Goal: Information Seeking & Learning: Check status

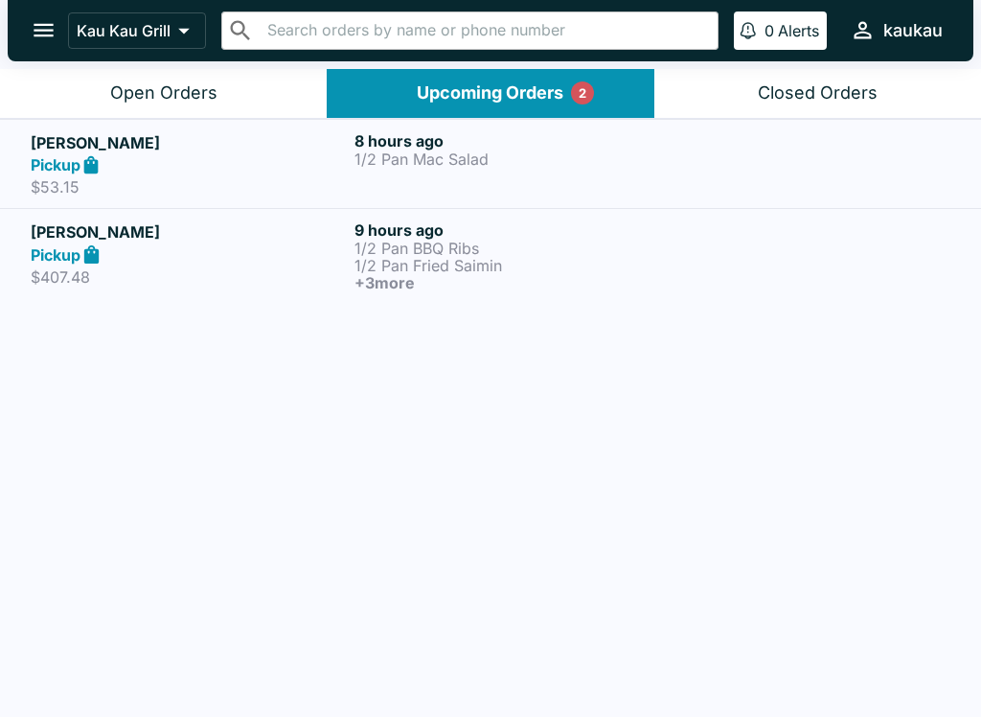
click at [415, 246] on p "1/2 Pan BBQ Ribs" at bounding box center [513, 248] width 316 height 17
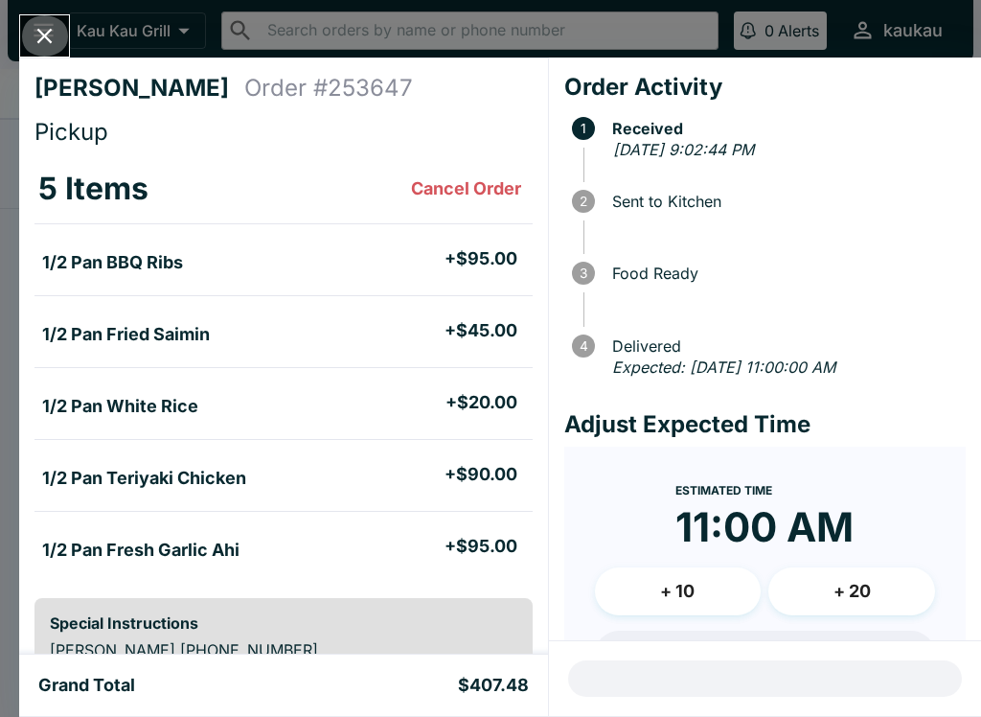
click at [42, 35] on icon "Close" at bounding box center [45, 36] width 26 height 26
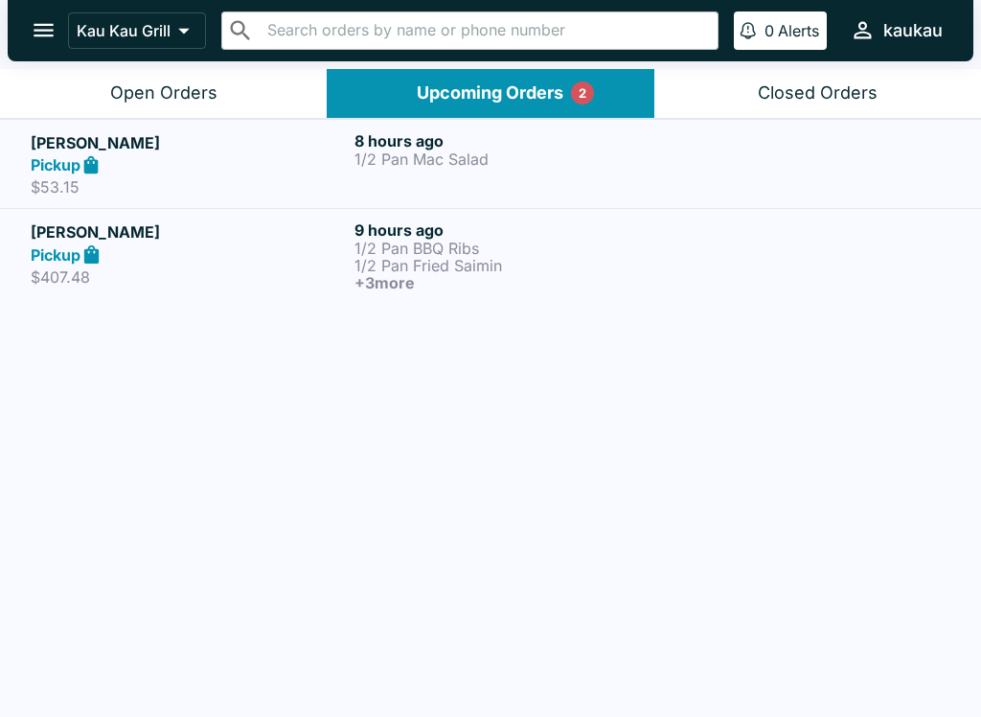
click at [305, 151] on h5 "[PERSON_NAME]" at bounding box center [189, 142] width 316 height 23
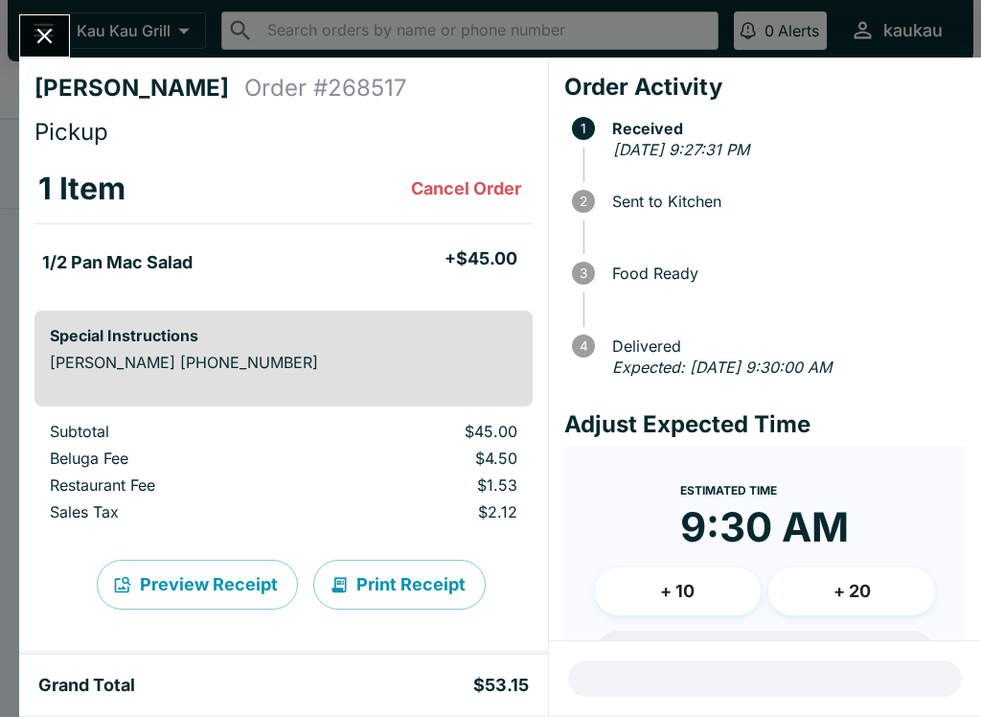
click at [44, 36] on icon "Close" at bounding box center [44, 36] width 15 height 15
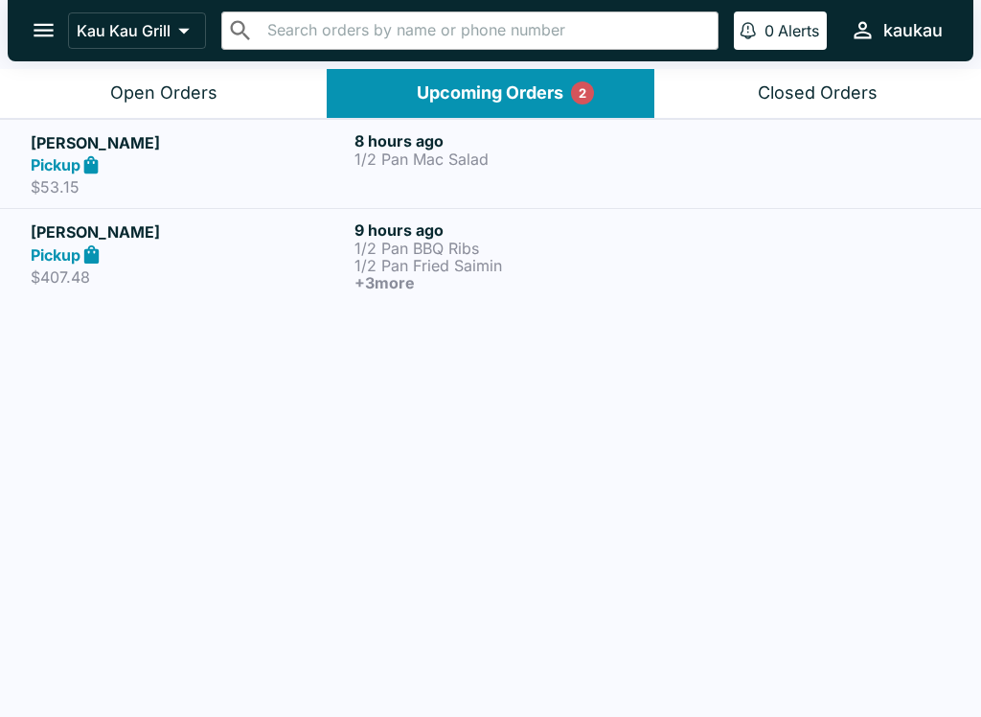
click at [469, 167] on p "1/2 Pan Mac Salad" at bounding box center [513, 158] width 316 height 17
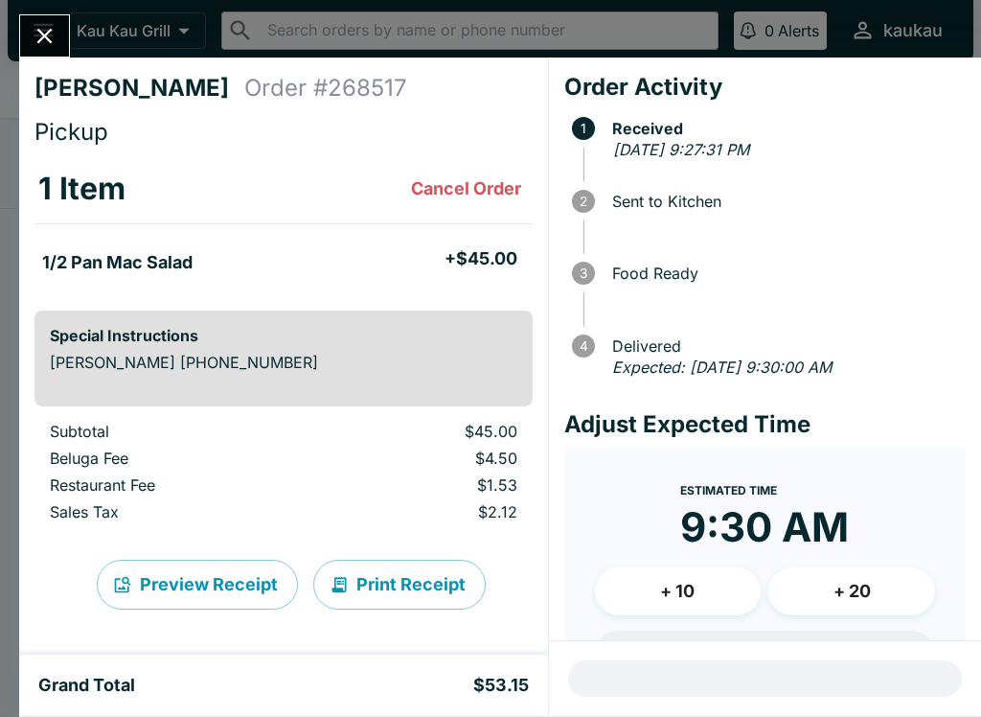
click at [48, 49] on icon "Close" at bounding box center [45, 36] width 26 height 26
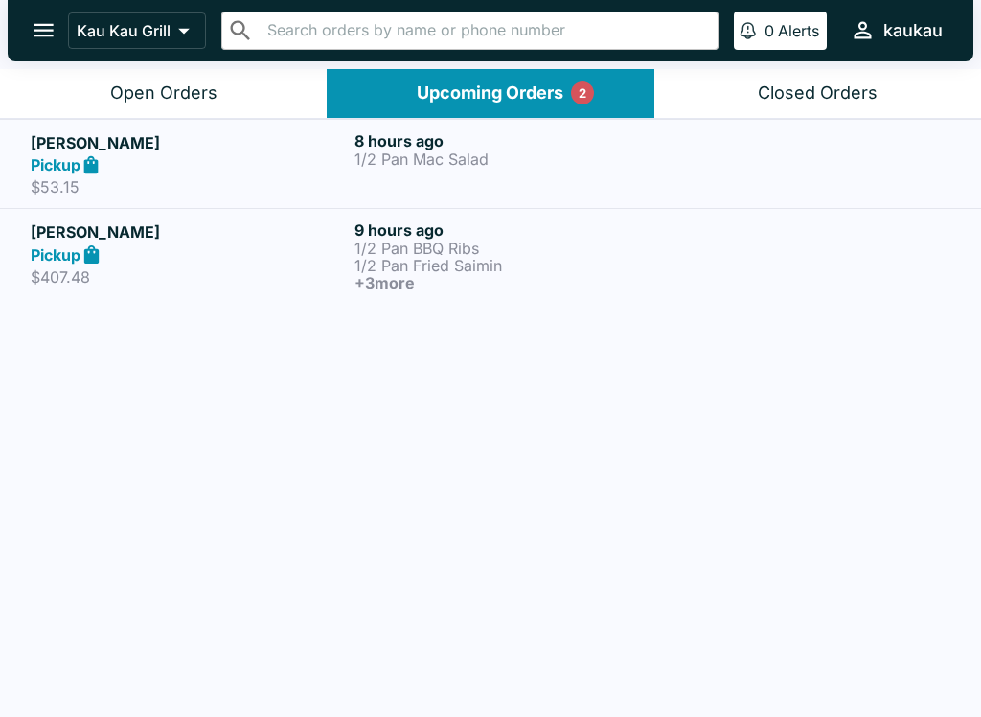
click at [448, 169] on div "8 hours ago 1/2 Pan Mac Salad" at bounding box center [513, 164] width 316 height 66
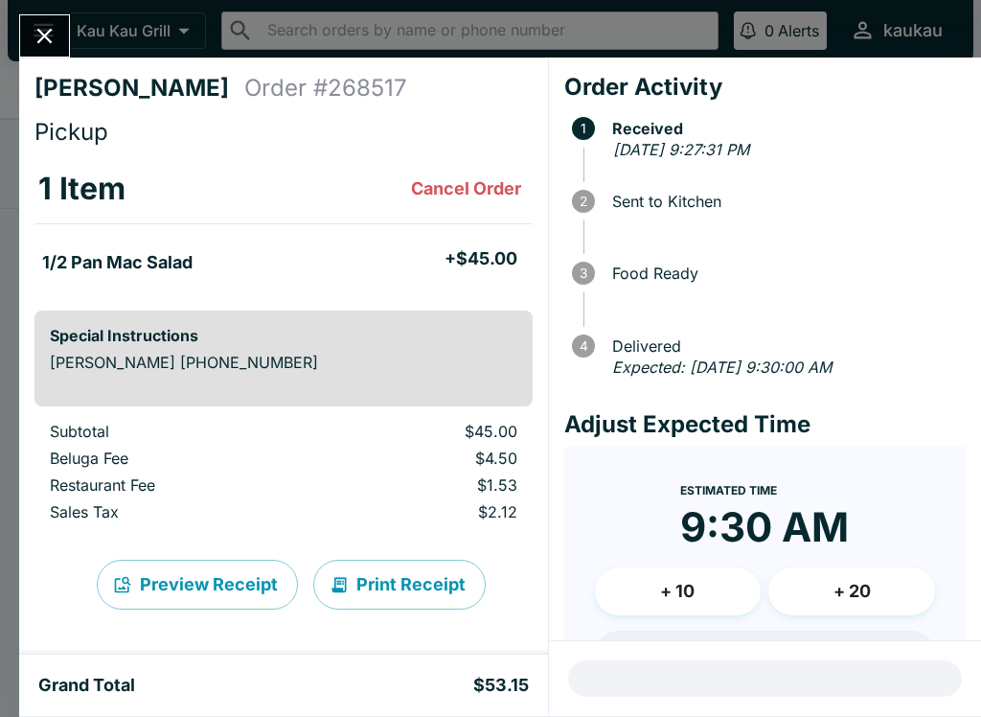
click at [36, 28] on icon "Close" at bounding box center [45, 36] width 26 height 26
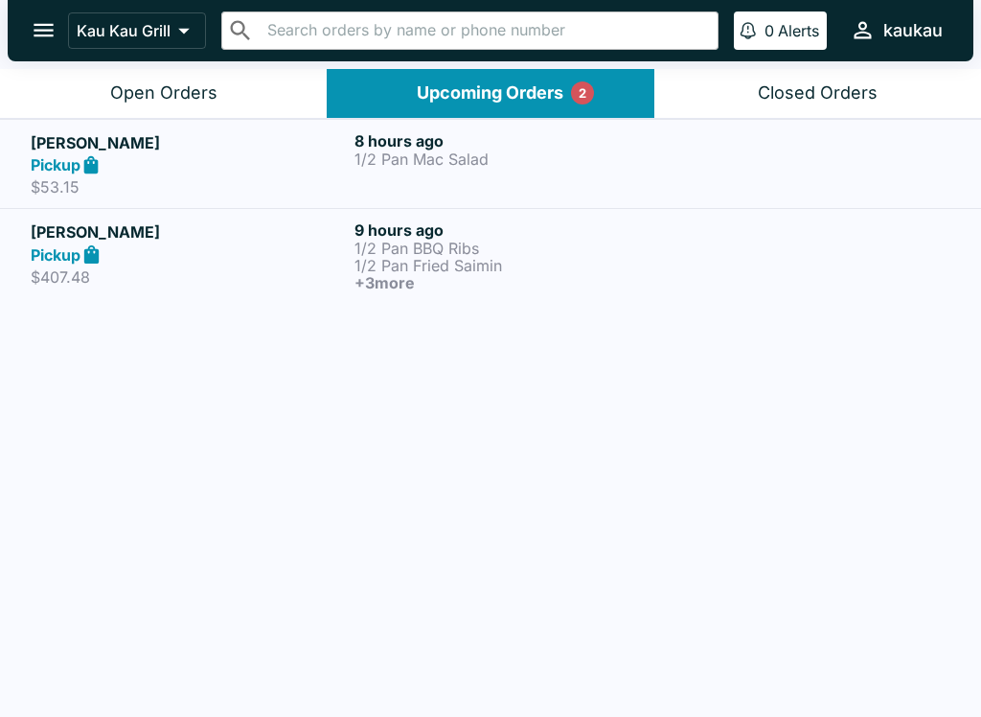
click at [243, 265] on div "[PERSON_NAME] Pickup $407.48" at bounding box center [189, 255] width 316 height 71
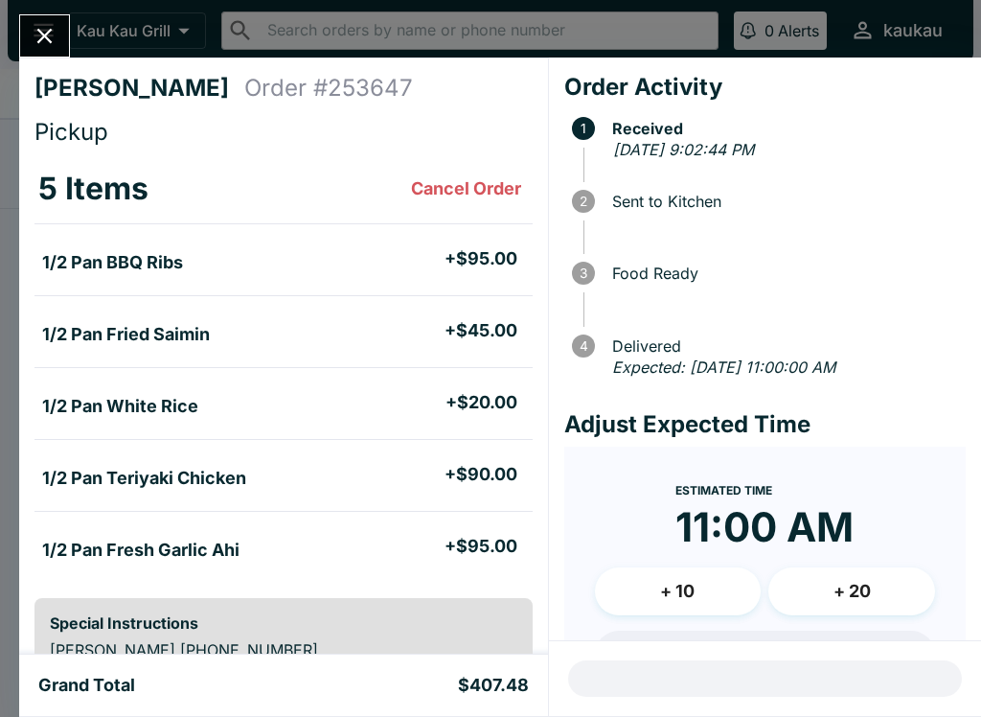
click at [34, 33] on icon "Close" at bounding box center [45, 36] width 26 height 26
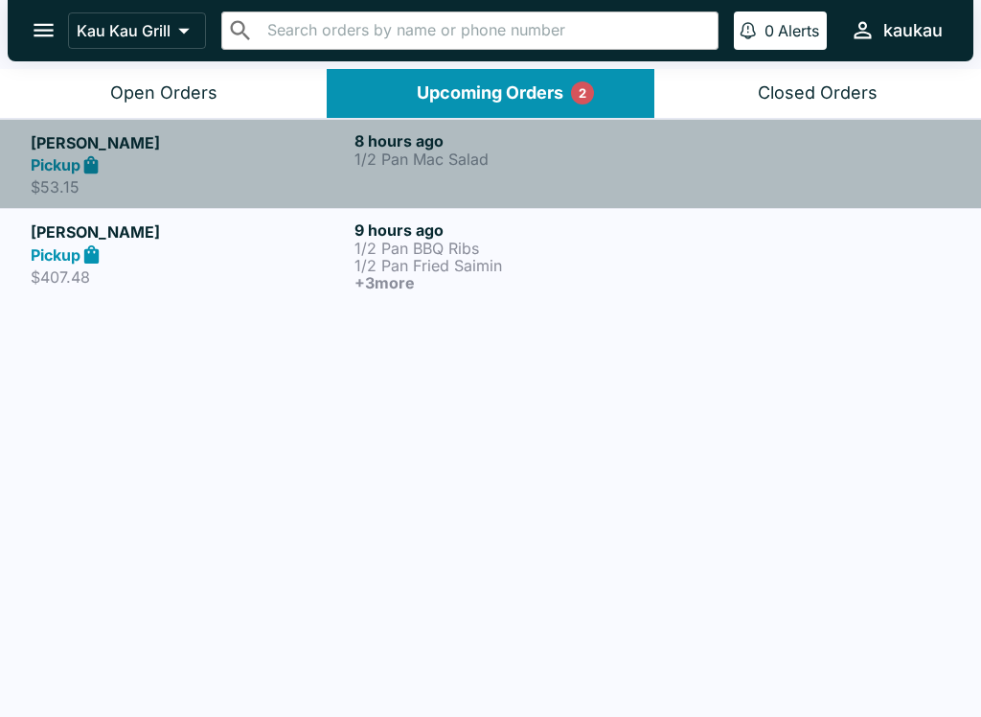
click at [392, 163] on p "1/2 Pan Mac Salad" at bounding box center [513, 158] width 316 height 17
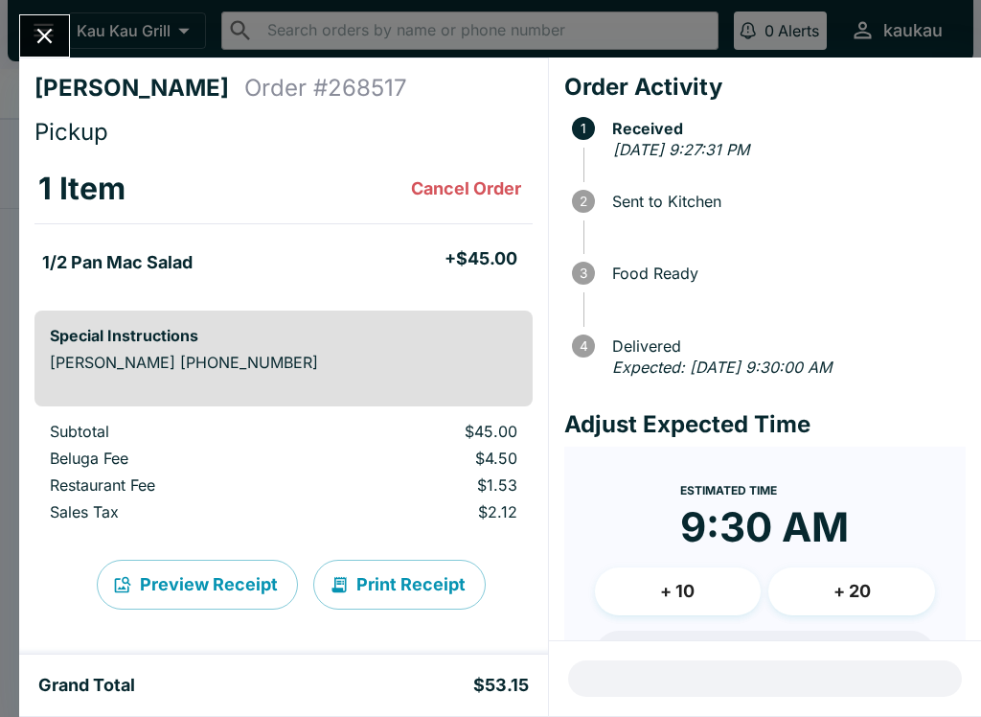
click at [42, 23] on icon "Close" at bounding box center [45, 36] width 26 height 26
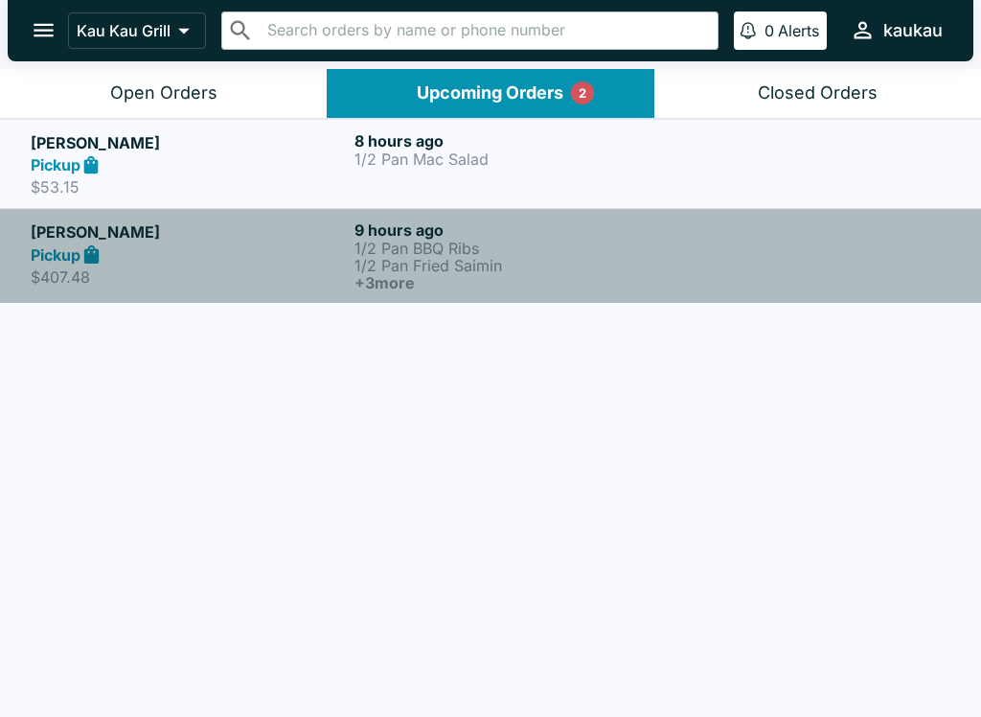
click at [366, 257] on p "1/2 Pan Fried Saimin" at bounding box center [513, 265] width 316 height 17
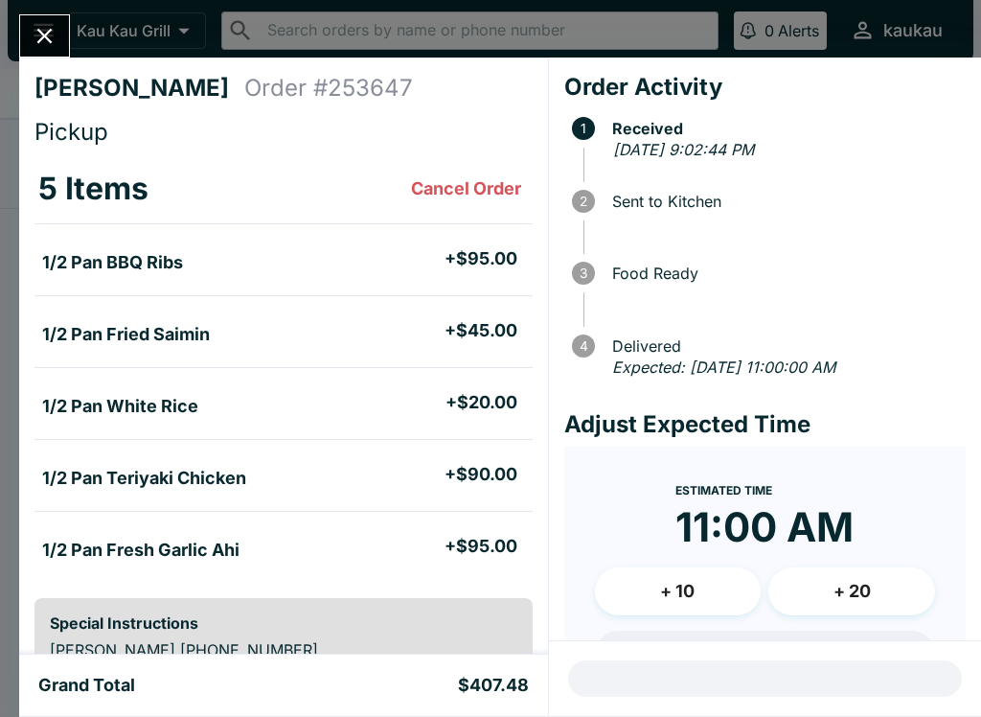
click at [46, 23] on icon "Close" at bounding box center [45, 36] width 26 height 26
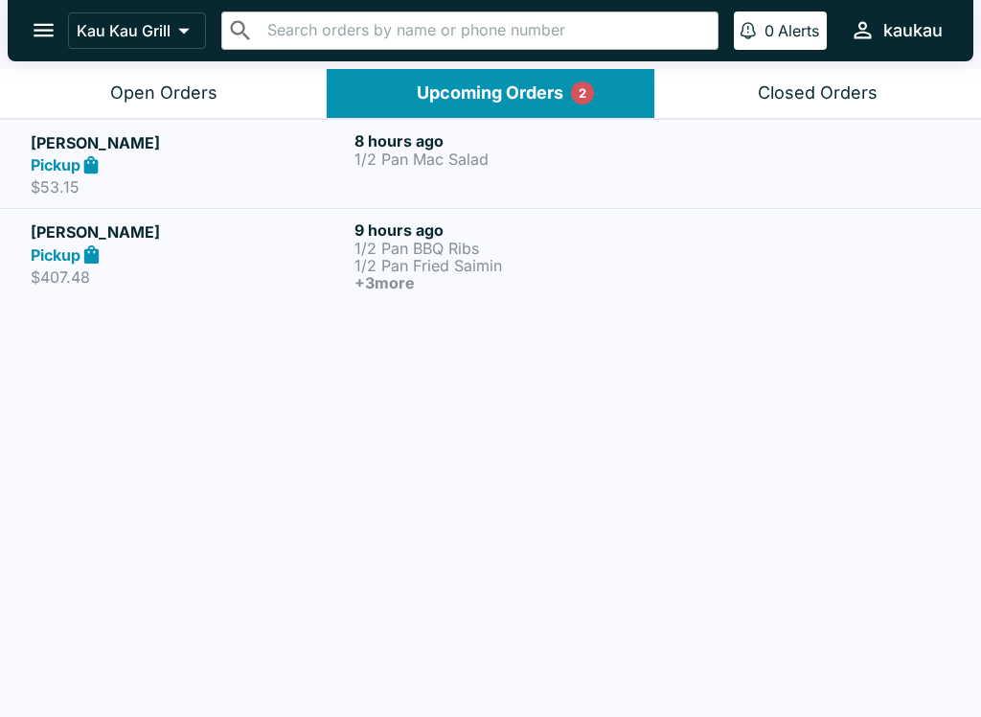
click at [473, 250] on p "1/2 Pan BBQ Ribs" at bounding box center [513, 248] width 316 height 17
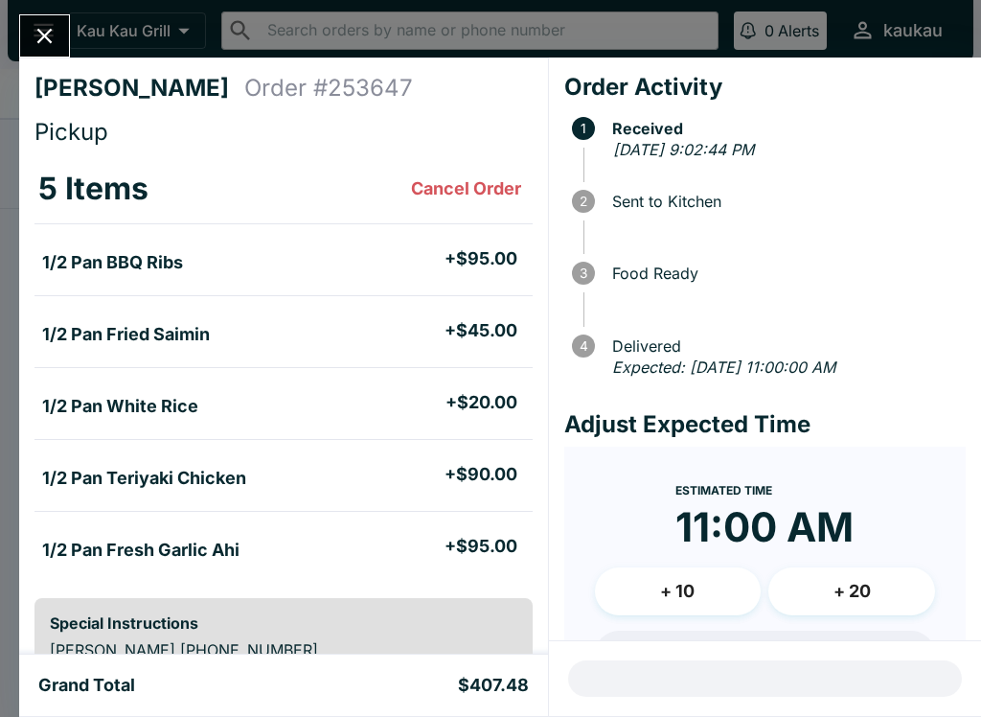
click at [39, 23] on icon "Close" at bounding box center [45, 36] width 26 height 26
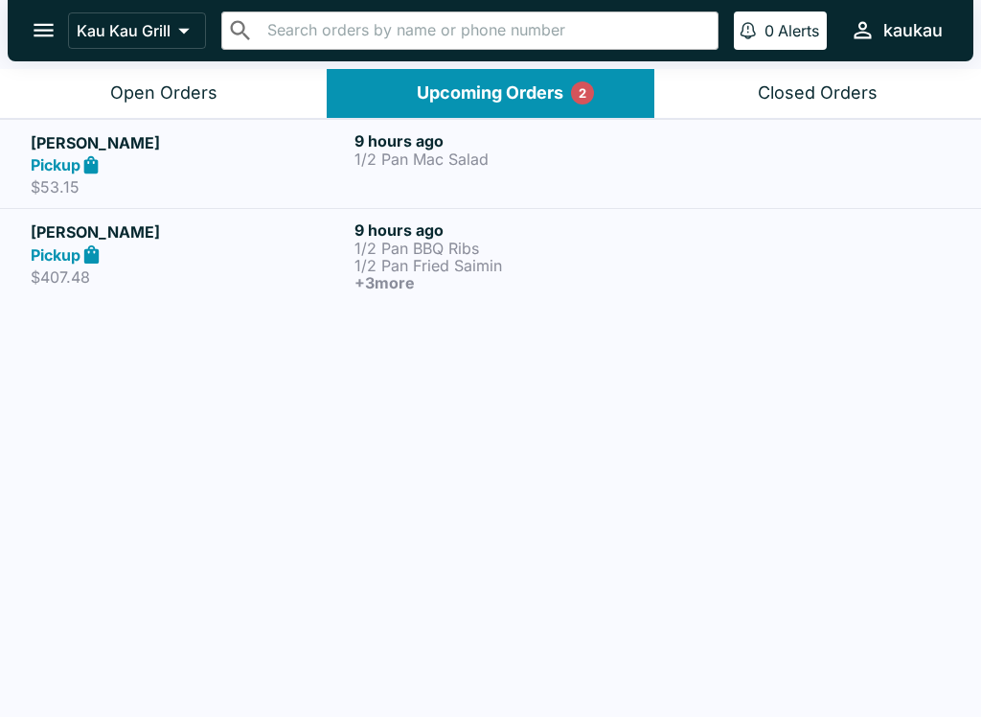
click at [404, 132] on h6 "9 hours ago" at bounding box center [513, 140] width 316 height 19
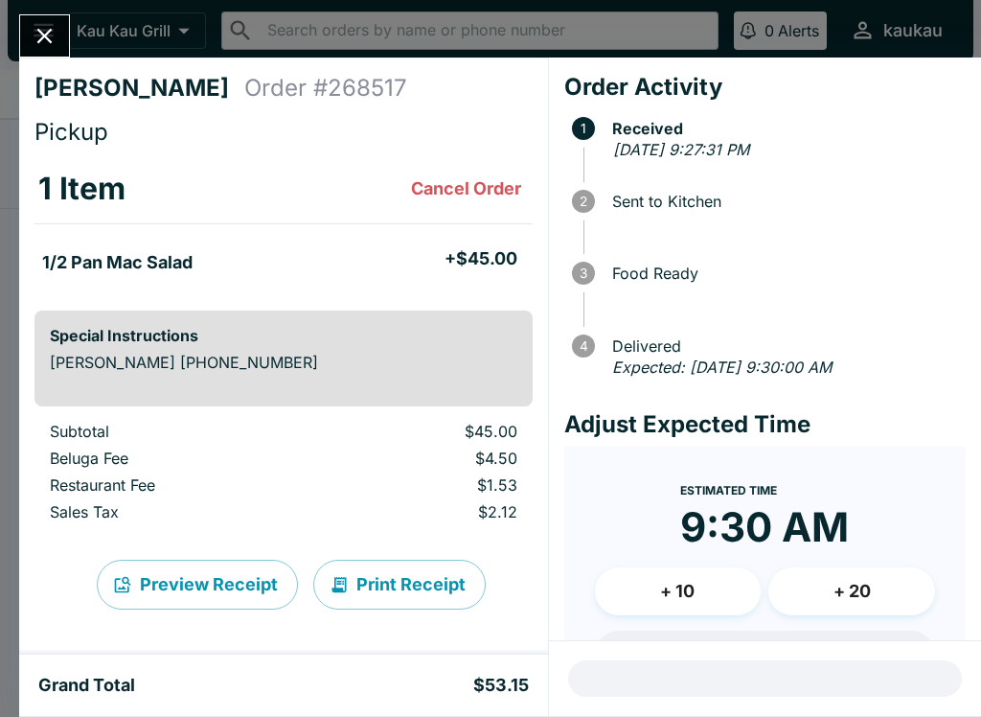
click at [20, 34] on button "Close" at bounding box center [44, 35] width 49 height 41
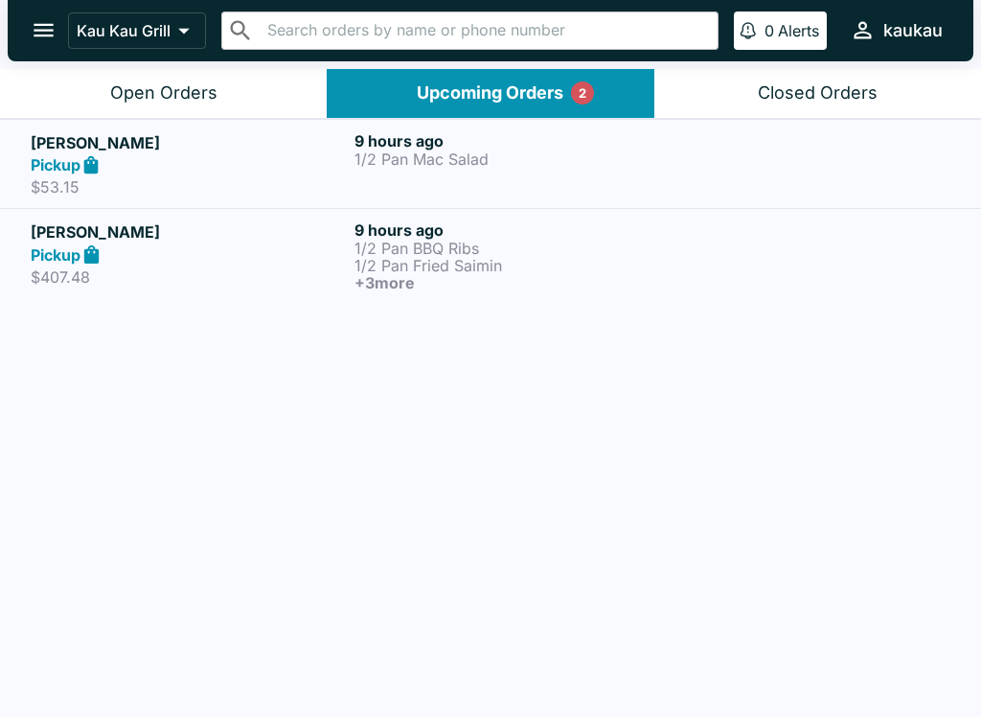
click at [169, 245] on div "Pickup" at bounding box center [189, 254] width 316 height 22
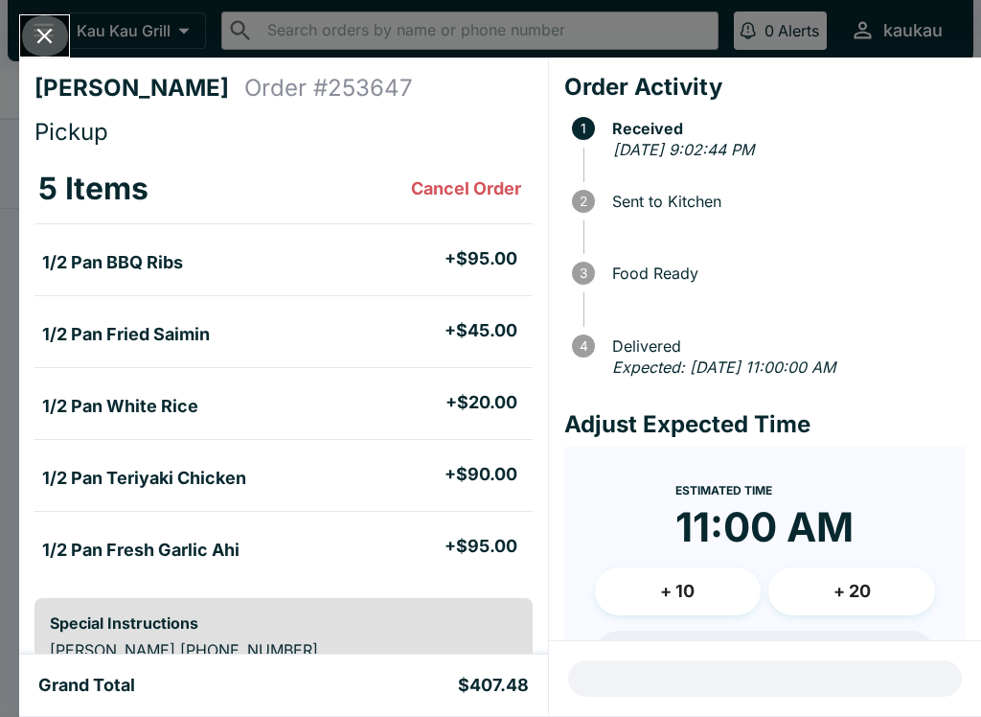
click at [29, 40] on button "Close" at bounding box center [44, 35] width 49 height 41
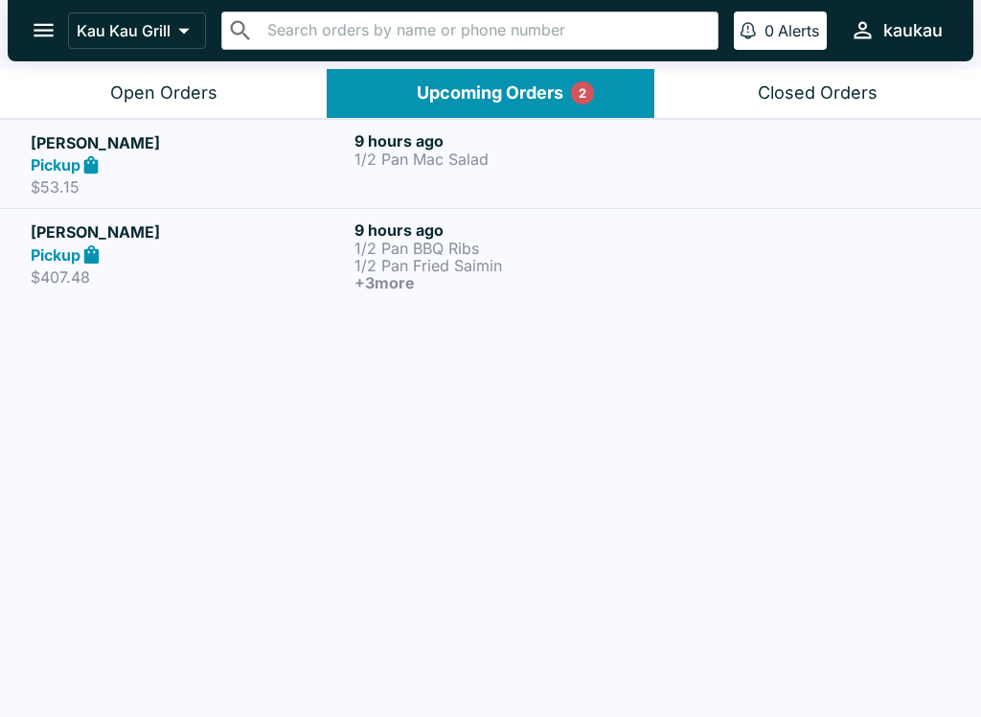
click at [552, 150] on p "1/2 Pan Mac Salad" at bounding box center [513, 158] width 316 height 17
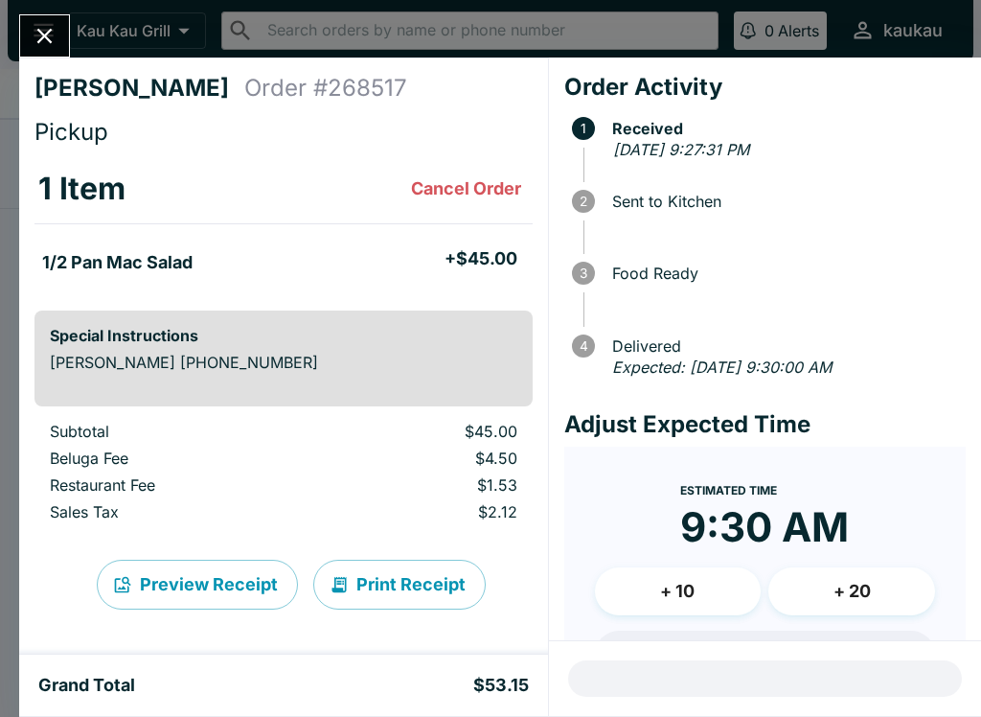
click at [68, 34] on button "Close" at bounding box center [44, 35] width 49 height 41
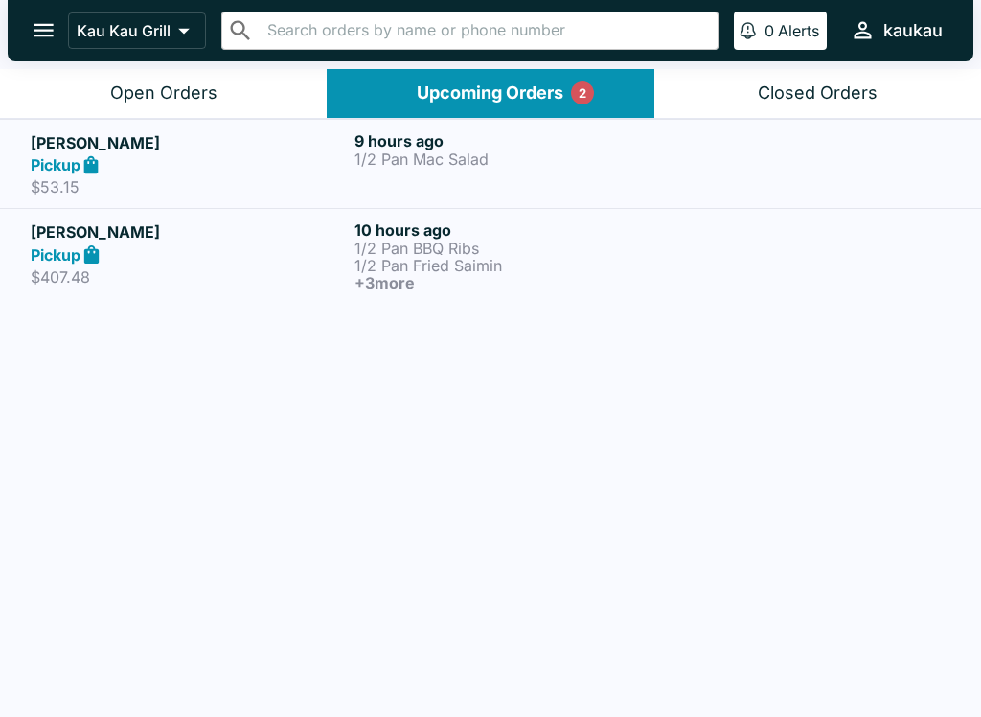
click at [395, 257] on p "1/2 Pan Fried Saimin" at bounding box center [513, 265] width 316 height 17
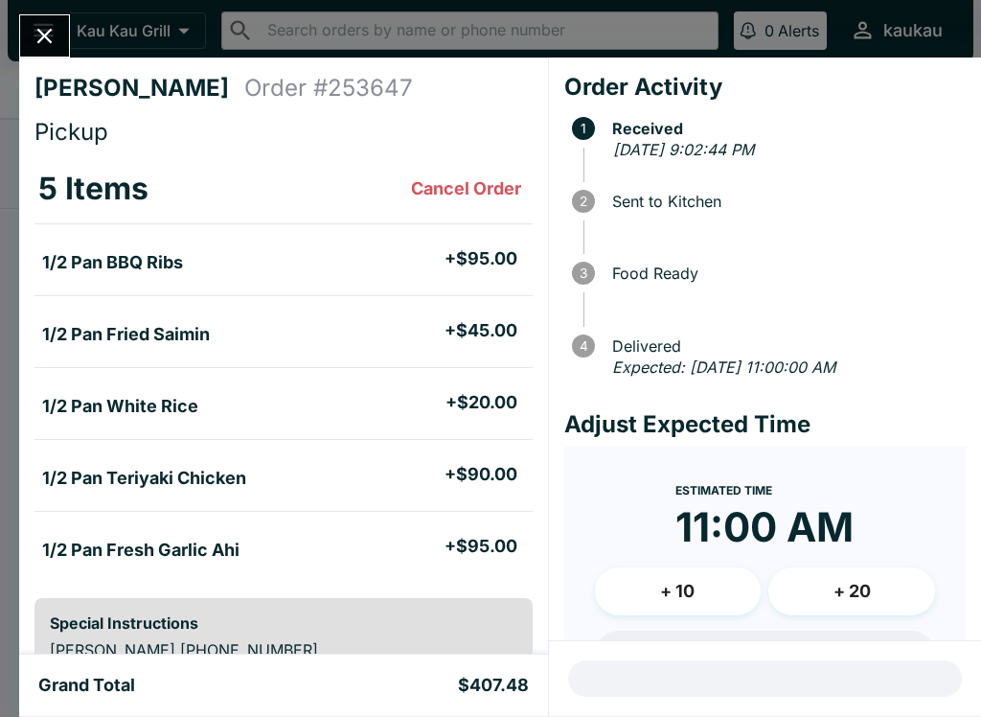
scroll to position [57, 0]
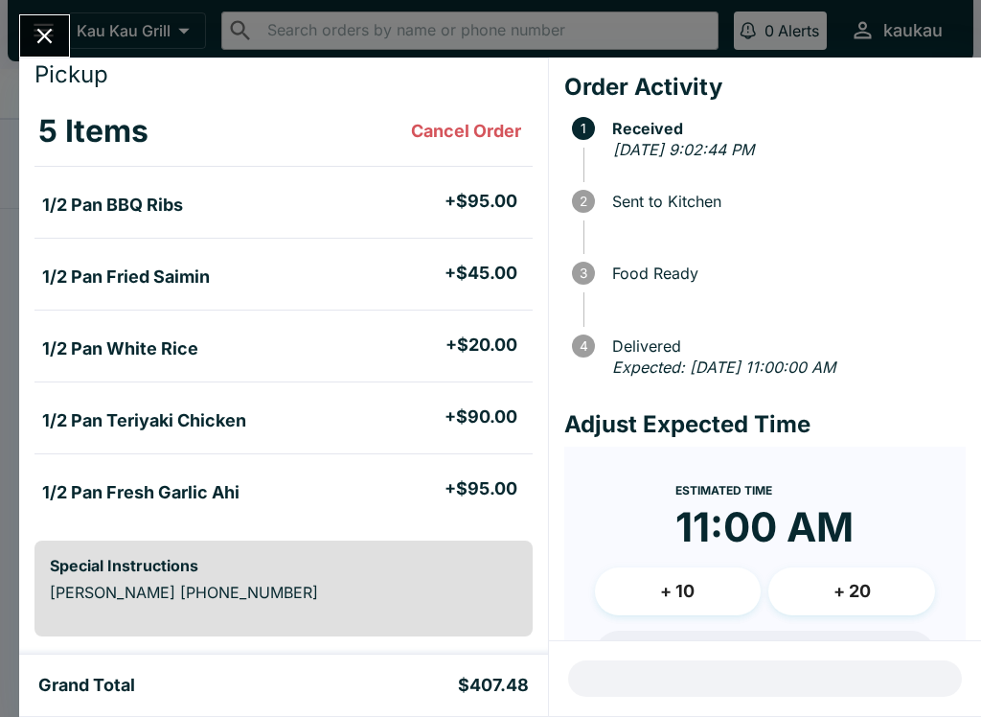
click at [83, 37] on div "Kaden Kamoe Order # 253647 Pickup 5 Items Cancel Order 1/2 Pan BBQ Ribs + $95.0…" at bounding box center [490, 358] width 981 height 717
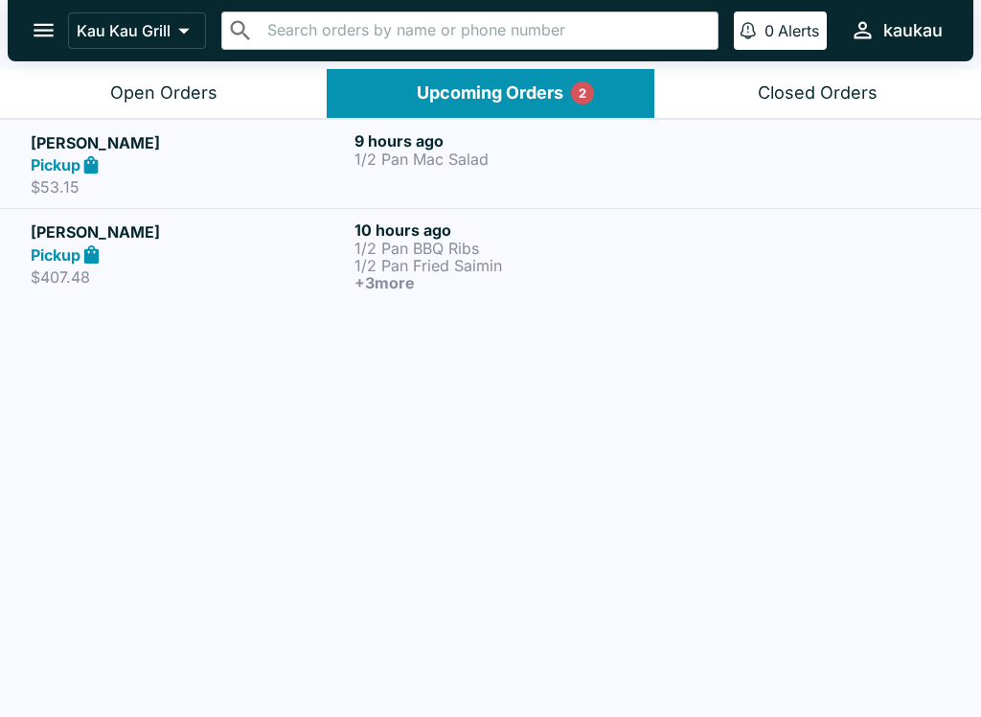
click at [475, 169] on div "9 hours ago 1/2 Pan Mac Salad" at bounding box center [513, 164] width 316 height 66
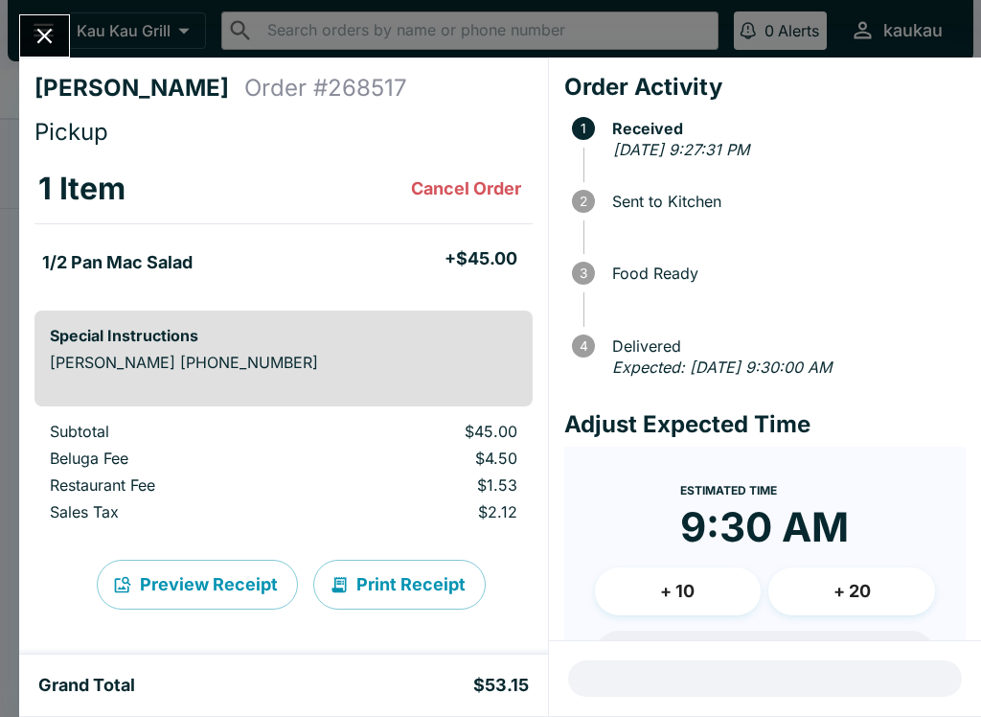
click at [50, 4] on div "Kaden Kamoe Order # 268517 Pickup 1 Item Cancel Order 1/2 Pan Mac Salad + $45.0…" at bounding box center [490, 358] width 981 height 717
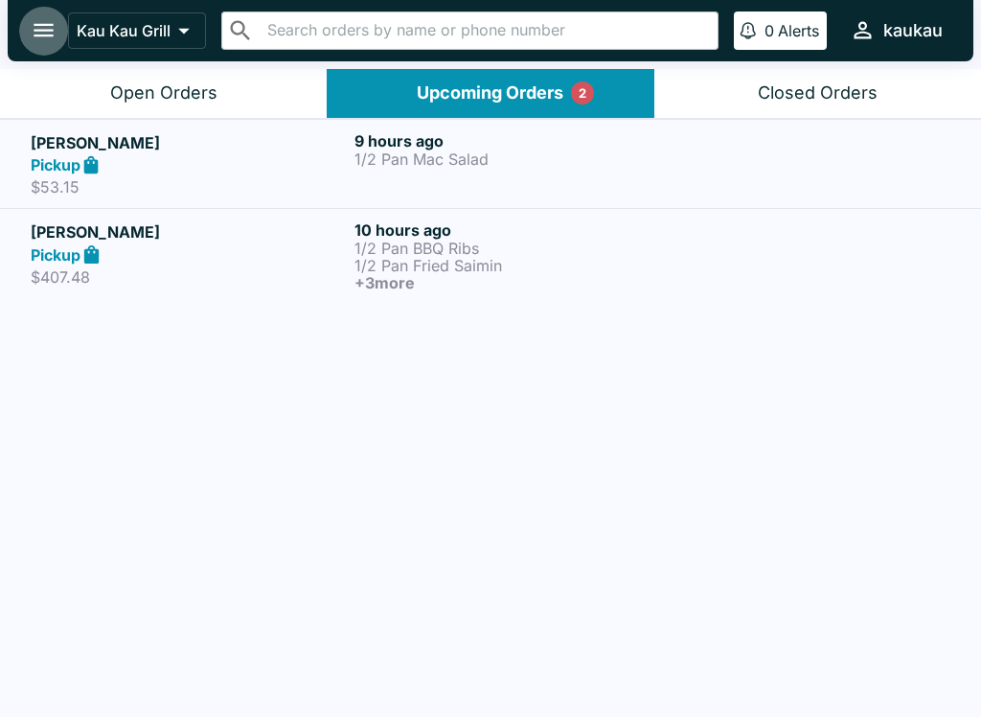
click at [40, 47] on button "open drawer" at bounding box center [43, 30] width 49 height 49
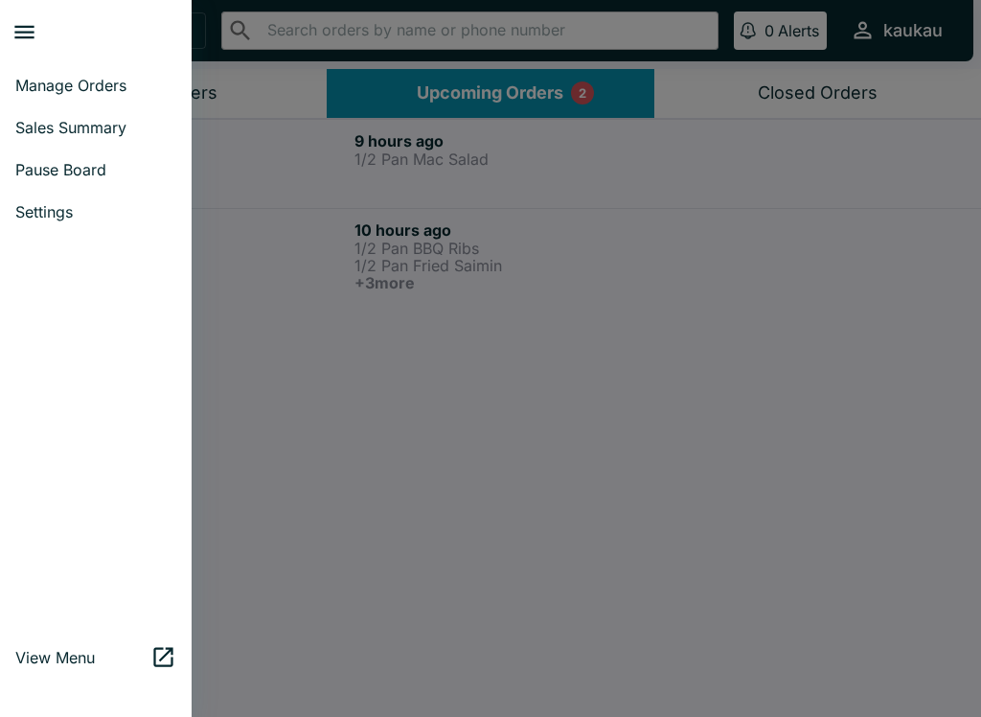
click at [102, 108] on link "Sales Summary" at bounding box center [96, 127] width 192 height 42
select select "03:00"
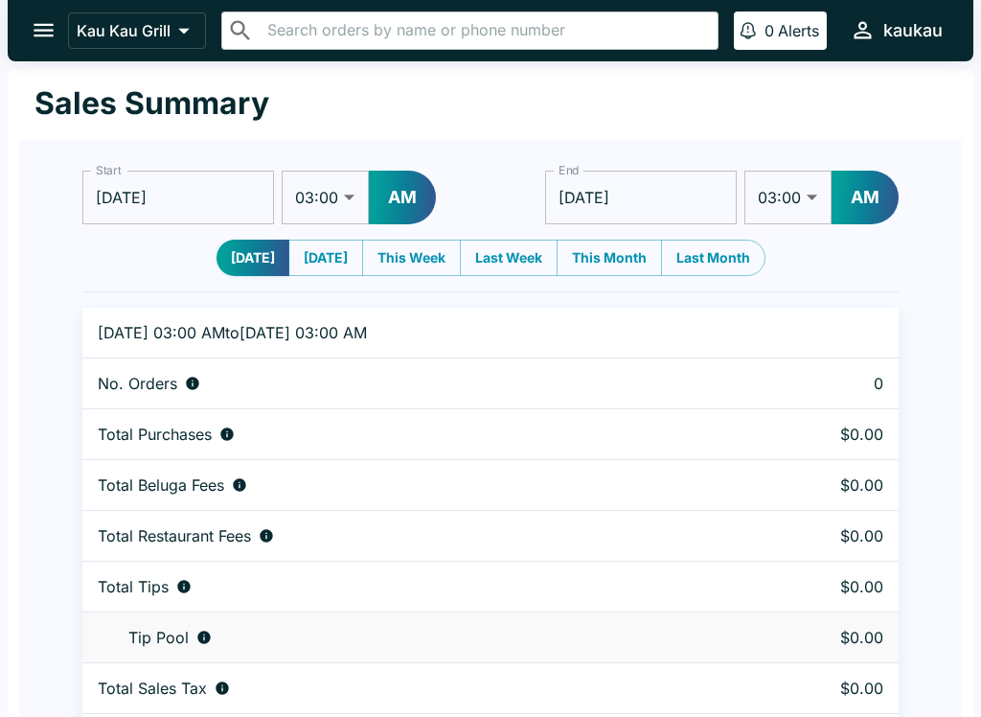
click at [34, 19] on icon "open drawer" at bounding box center [44, 30] width 26 height 26
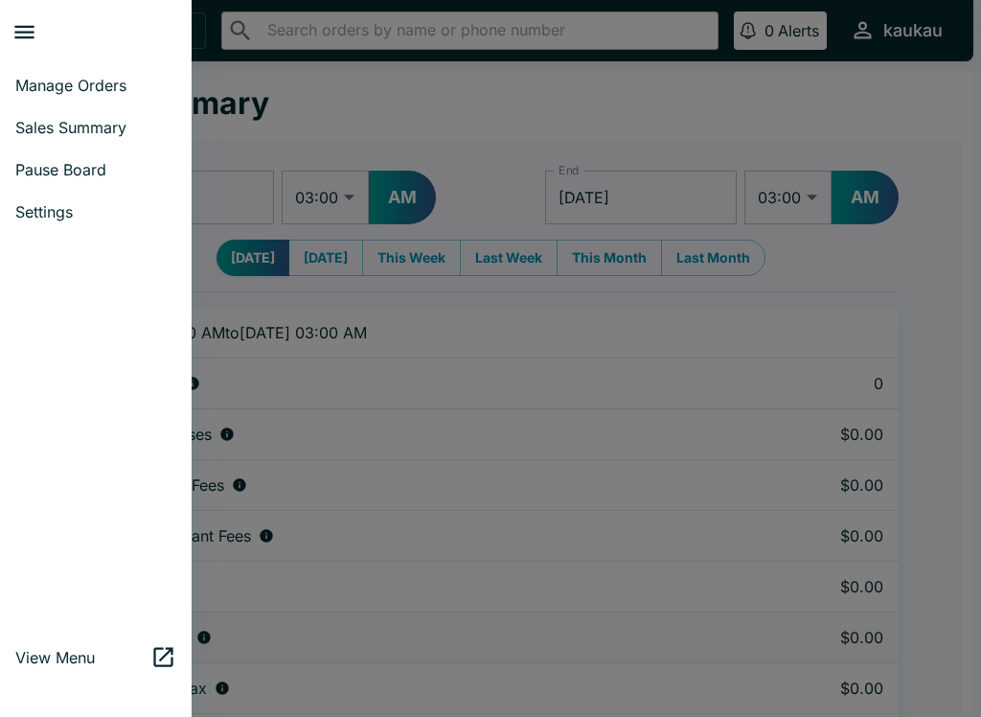
click at [100, 80] on span "Manage Orders" at bounding box center [95, 85] width 161 height 19
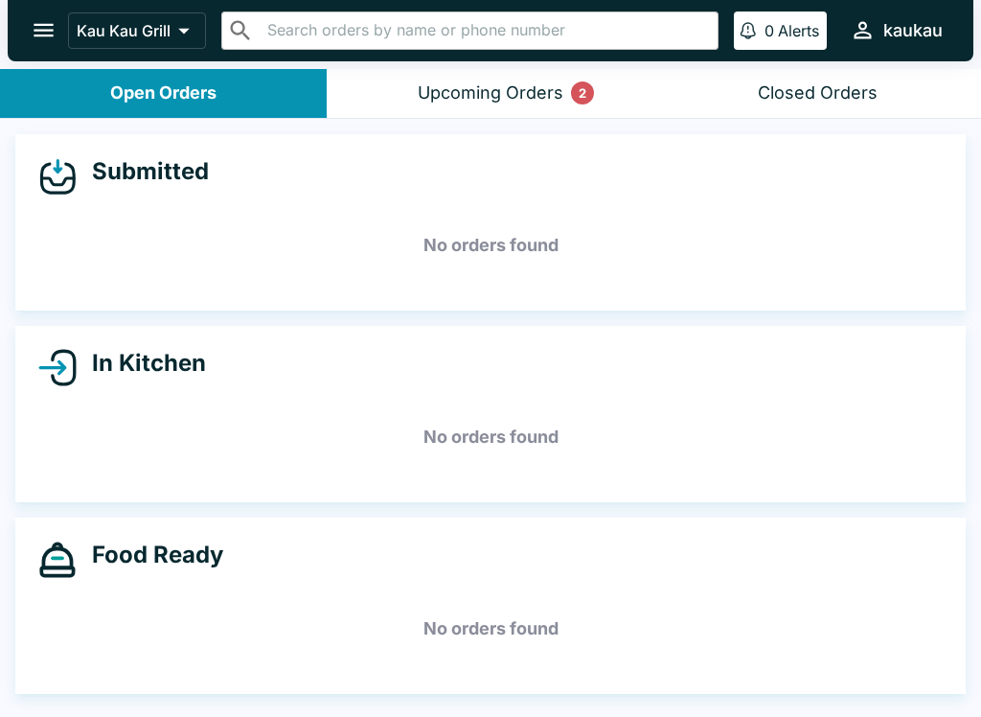
click at [64, 25] on button "open drawer" at bounding box center [43, 30] width 49 height 49
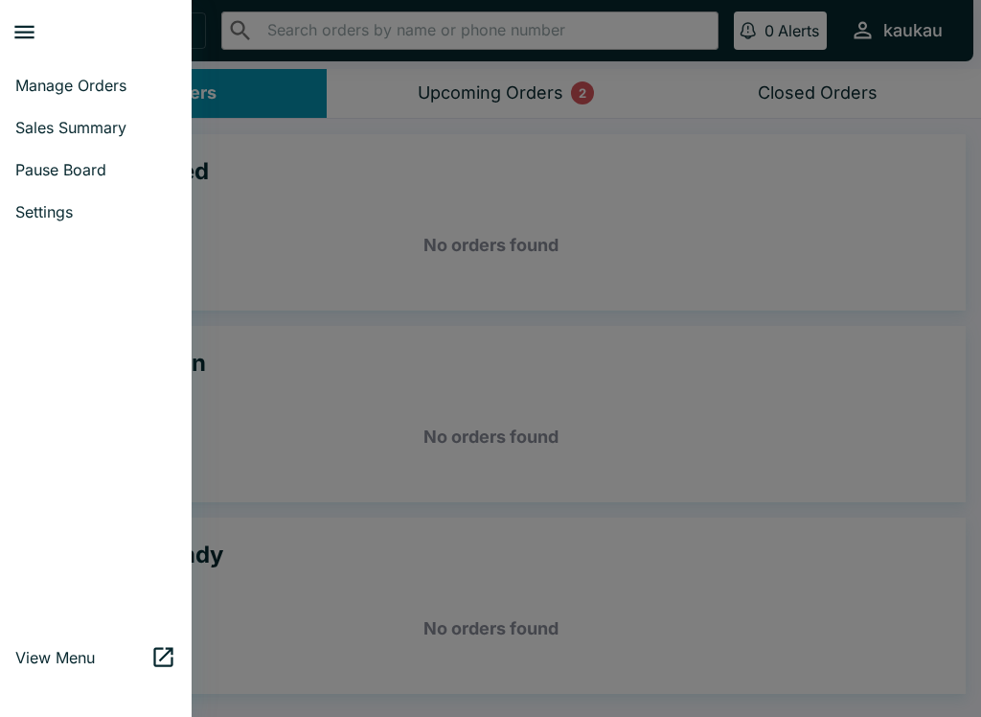
click at [88, 83] on span "Manage Orders" at bounding box center [95, 85] width 161 height 19
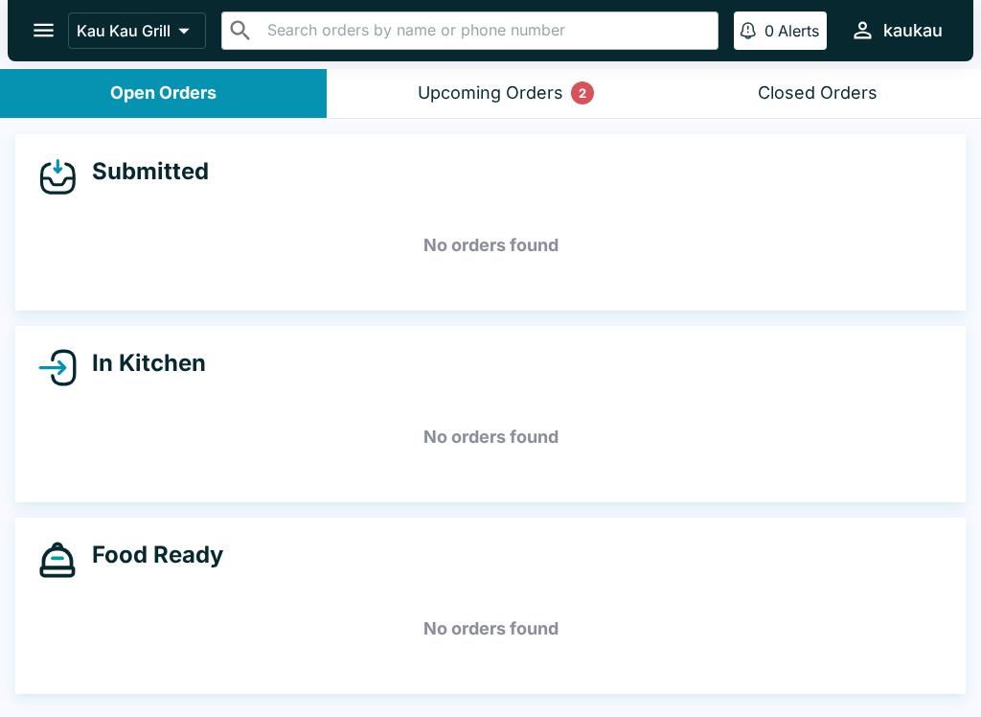
click at [481, 95] on div "Upcoming Orders 2" at bounding box center [491, 93] width 146 height 22
